Goal: Transaction & Acquisition: Download file/media

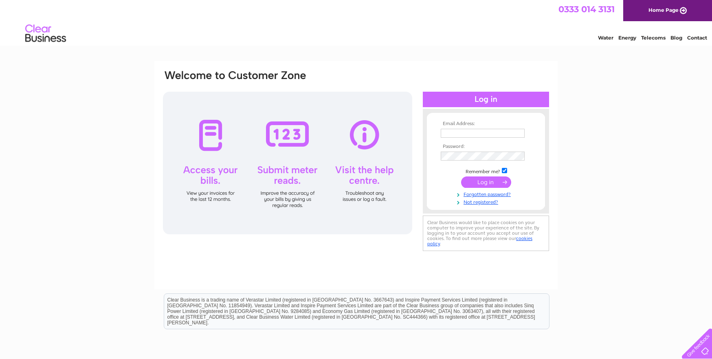
type input "margaret@standardrealestateltd.com"
click at [483, 179] on input "submit" at bounding box center [486, 181] width 50 height 11
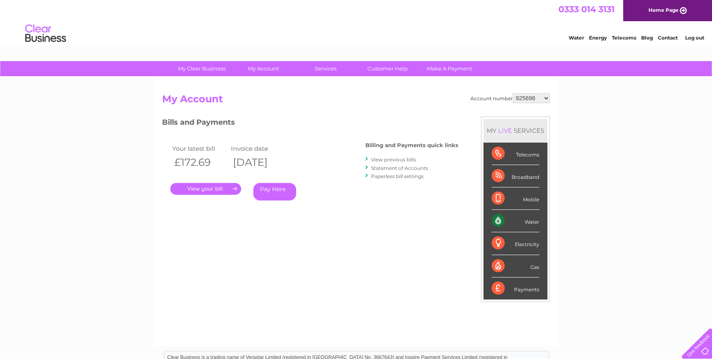
click at [527, 98] on select "925698 934462 934831 938572 941363 942374 952730 966731 966770 967205 971927 97…" at bounding box center [531, 98] width 37 height 10
select select "30294015"
click at [513, 93] on select "925698 934462 934831 938572 941363 942374 952730 966731 966770 967205 971927 97…" at bounding box center [531, 98] width 37 height 10
click at [380, 158] on link "View previous bills" at bounding box center [393, 159] width 45 height 6
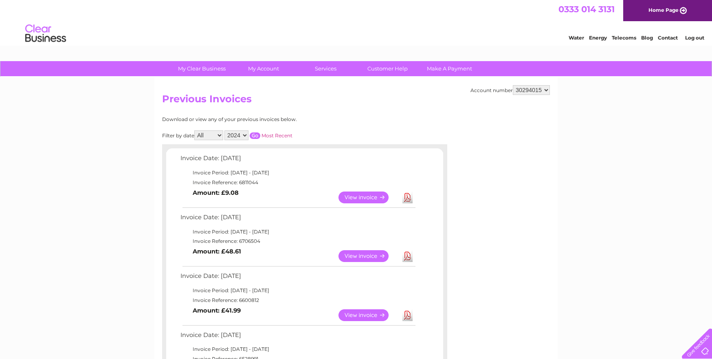
click at [406, 198] on link "Download" at bounding box center [408, 198] width 10 height 12
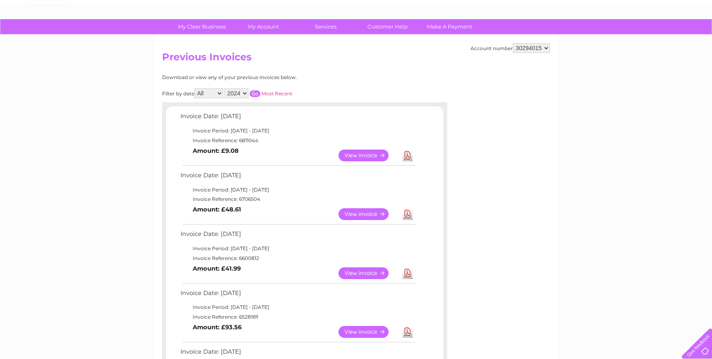
scroll to position [41, 0]
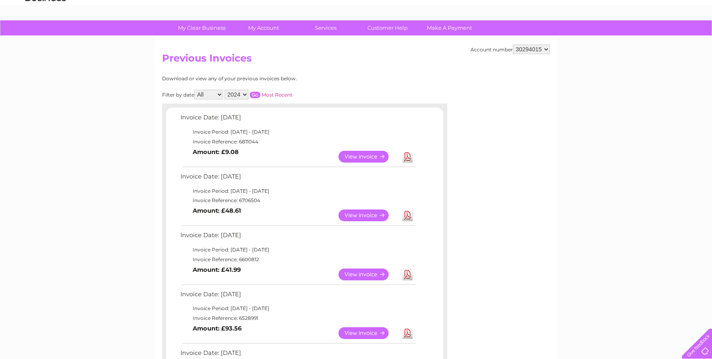
click at [407, 156] on link "Download" at bounding box center [408, 157] width 10 height 12
click at [411, 216] on link "Download" at bounding box center [408, 215] width 10 height 12
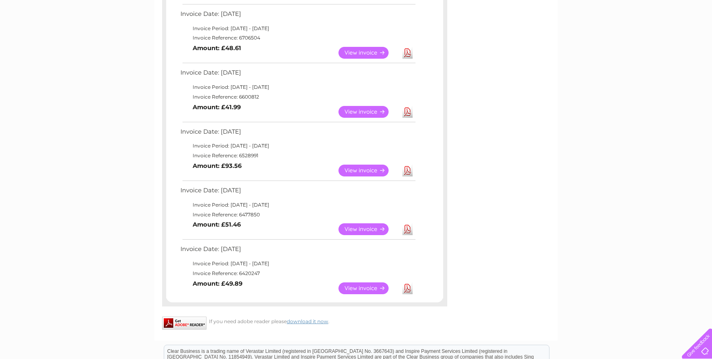
scroll to position [204, 0]
click at [410, 168] on link "Download" at bounding box center [408, 170] width 10 height 12
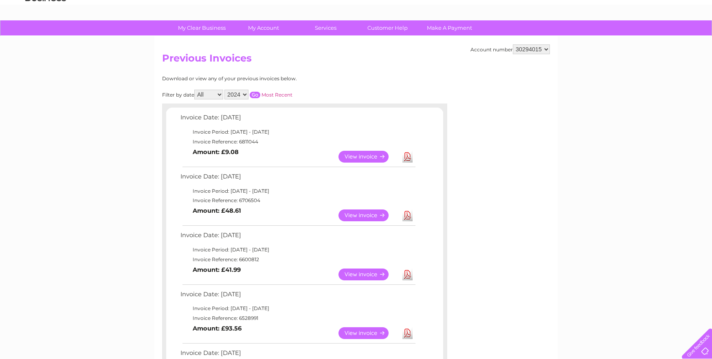
scroll to position [0, 0]
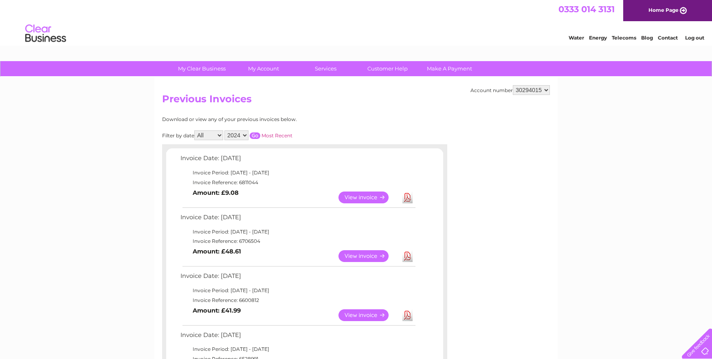
click at [701, 39] on link "Log out" at bounding box center [694, 38] width 19 height 6
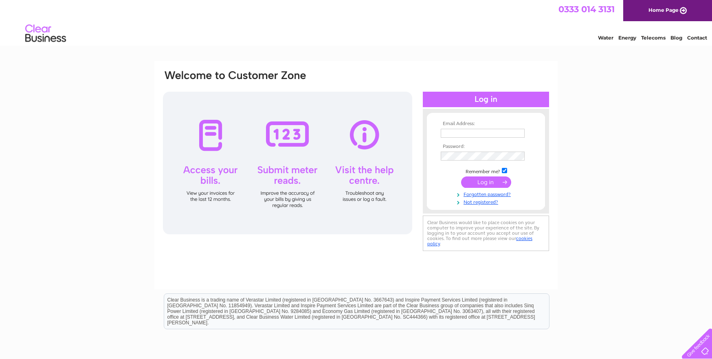
type input "[PERSON_NAME][EMAIL_ADDRESS][DOMAIN_NAME]"
drag, startPoint x: 90, startPoint y: 19, endPoint x: 48, endPoint y: 95, distance: 86.7
click at [48, 95] on div "Email Address: margaret@standardrealestateltd.com Password:" at bounding box center [356, 245] width 712 height 368
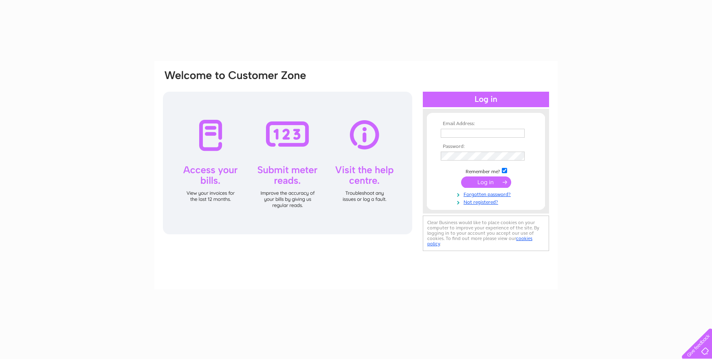
type input "[PERSON_NAME][EMAIL_ADDRESS][DOMAIN_NAME]"
click at [484, 184] on input "submit" at bounding box center [486, 181] width 50 height 11
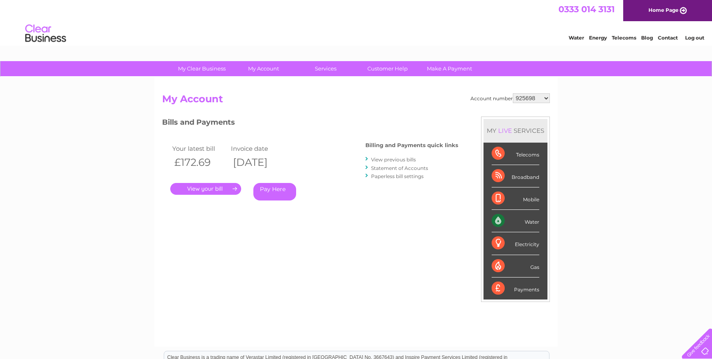
click at [667, 12] on link "Home Page" at bounding box center [668, 10] width 89 height 21
